Goal: Information Seeking & Learning: Find specific fact

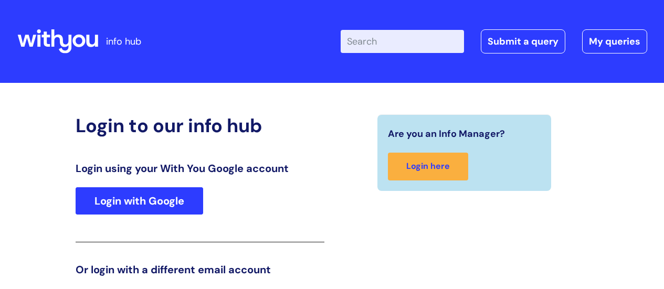
scroll to position [160, 0]
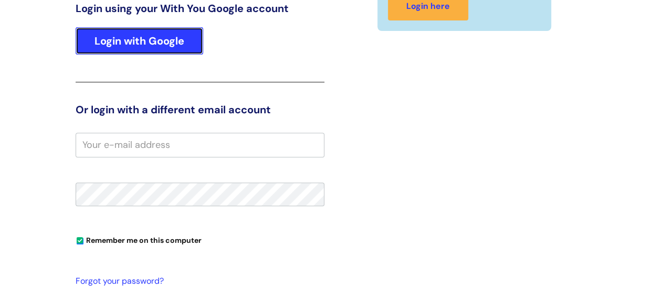
click at [133, 41] on link "Login with Google" at bounding box center [140, 40] width 128 height 27
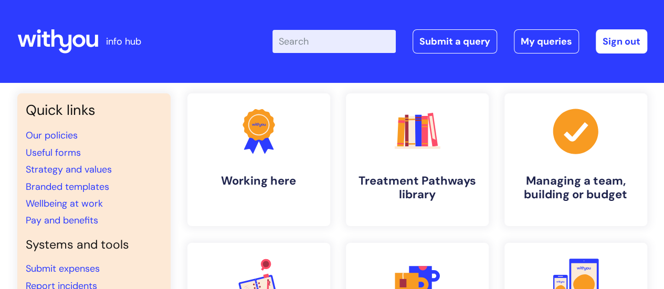
click at [307, 41] on input "Enter your search term here..." at bounding box center [333, 41] width 123 height 23
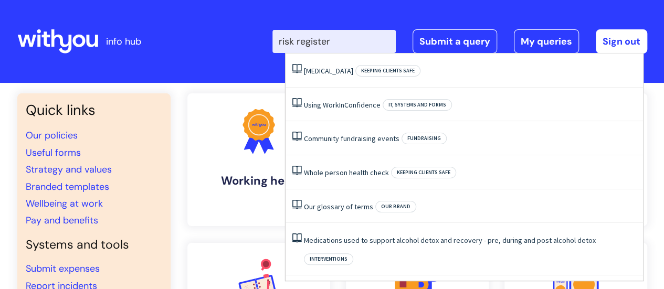
type input "risk register"
click button "Search" at bounding box center [0, 0] width 0 height 0
